Goal: Information Seeking & Learning: Learn about a topic

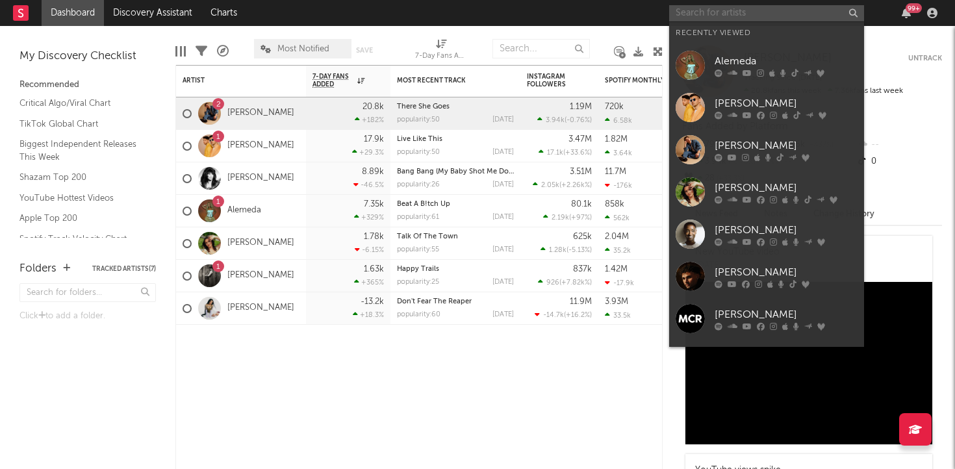
click at [737, 19] on input "text" at bounding box center [766, 13] width 195 height 16
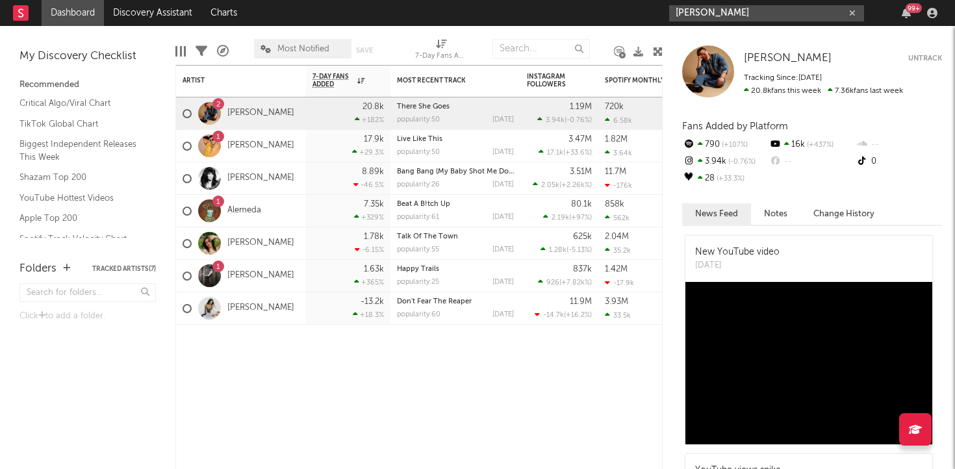
type input "[PERSON_NAME]"
click at [763, 6] on input "[PERSON_NAME]" at bounding box center [766, 13] width 195 height 16
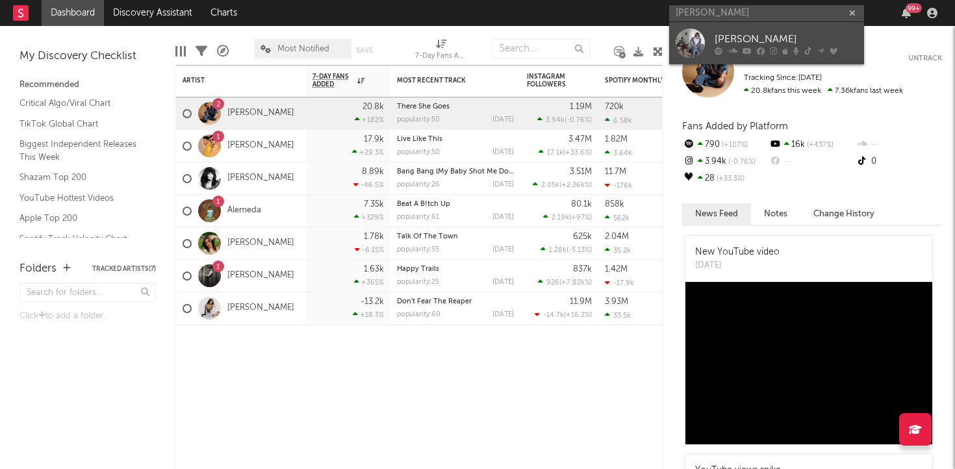
click at [681, 36] on div at bounding box center [690, 43] width 29 height 29
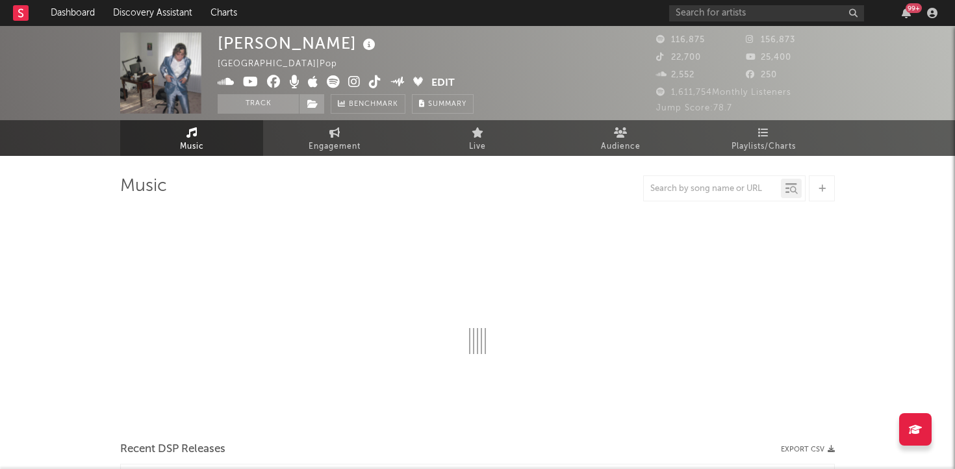
select select "6m"
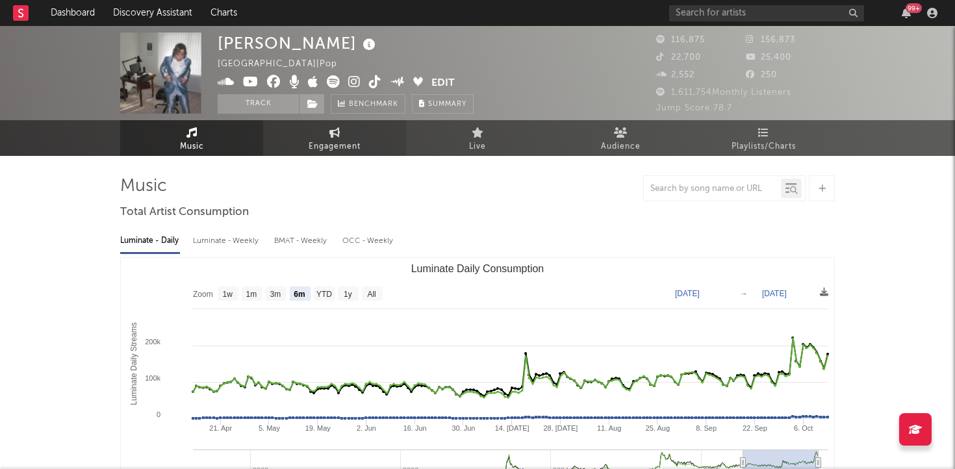
click at [361, 138] on link "Engagement" at bounding box center [334, 138] width 143 height 36
select select "1w"
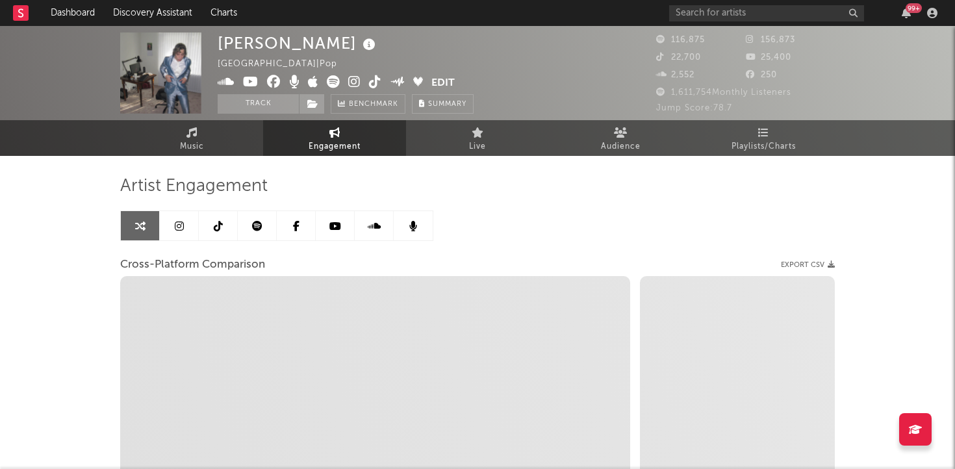
select select "1m"
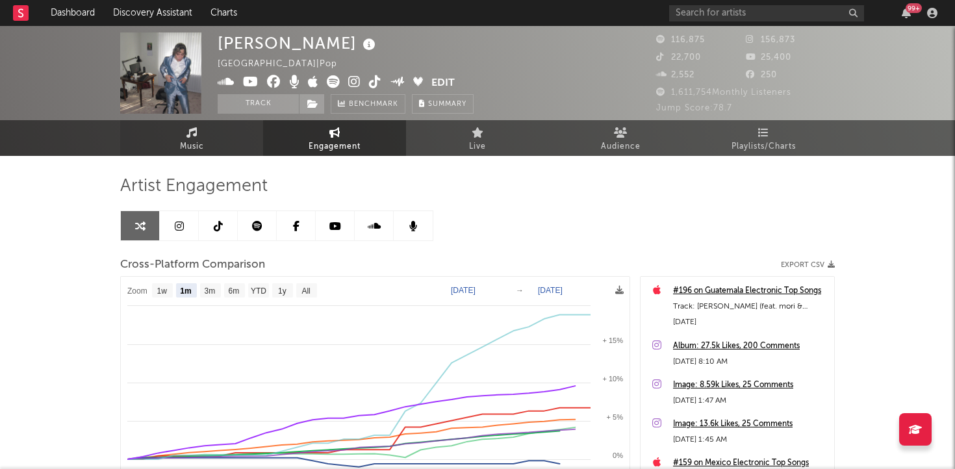
click at [201, 142] on span "Music" at bounding box center [192, 147] width 24 height 16
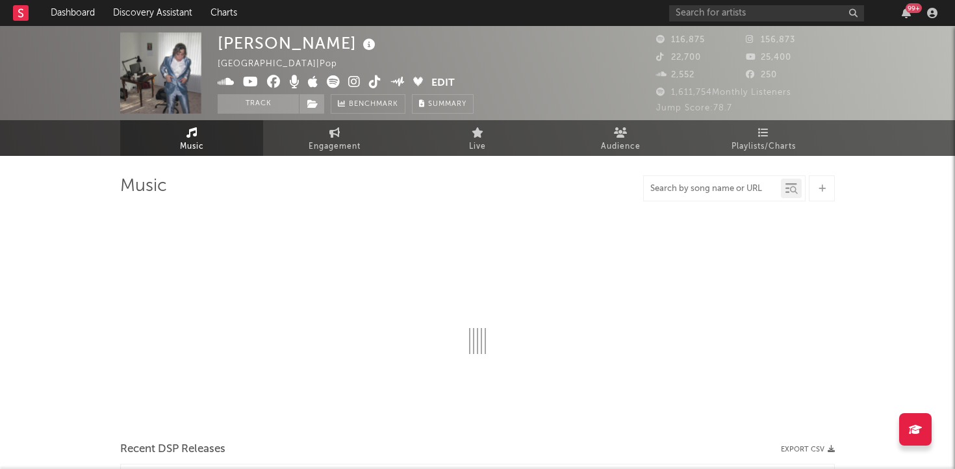
click at [705, 188] on input "text" at bounding box center [712, 189] width 137 height 10
select select "6m"
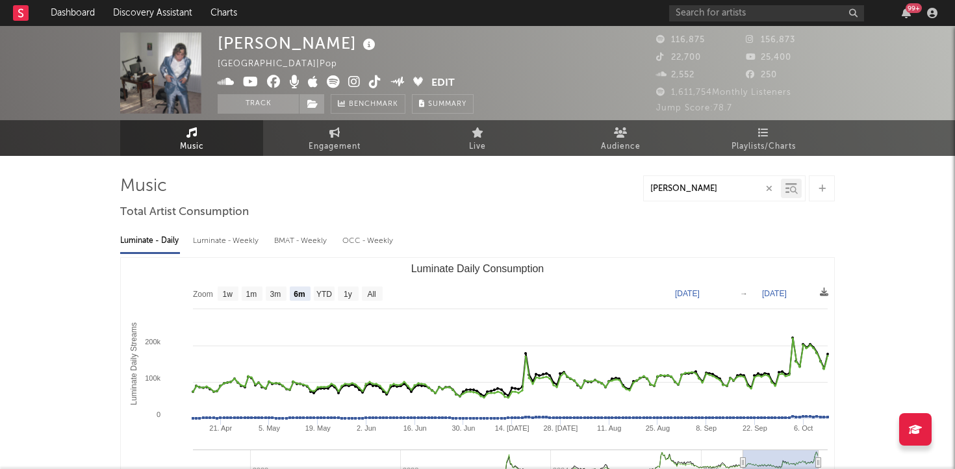
type input "[PERSON_NAME]"
click at [560, 224] on div "Luminate - Daily Luminate - Weekly BMAT - Weekly OCC - Weekly Zoom 1w 1m 3m 6m …" at bounding box center [477, 372] width 715 height 298
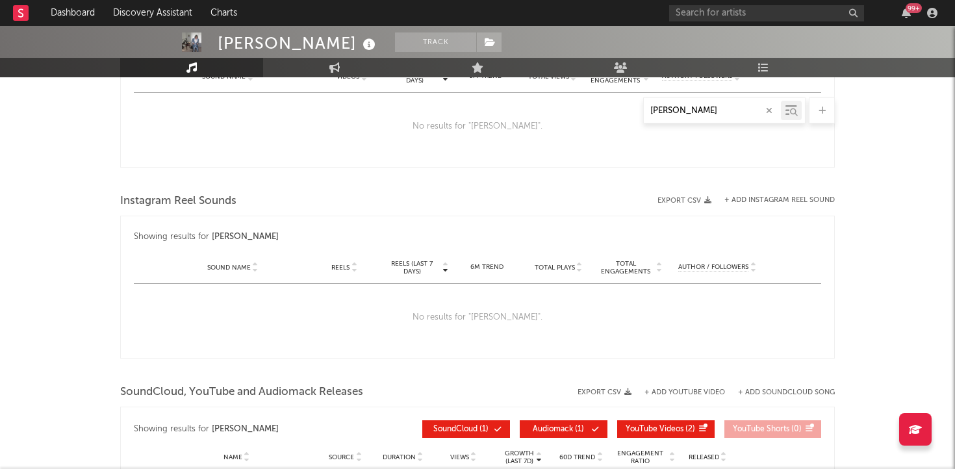
scroll to position [761, 0]
